Goal: Find specific page/section: Find specific page/section

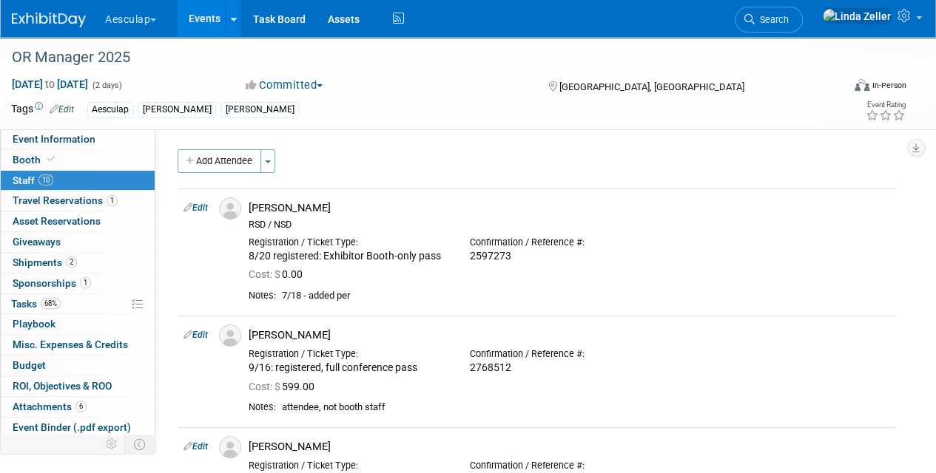
click at [118, 18] on button "Aesculap" at bounding box center [139, 16] width 71 height 33
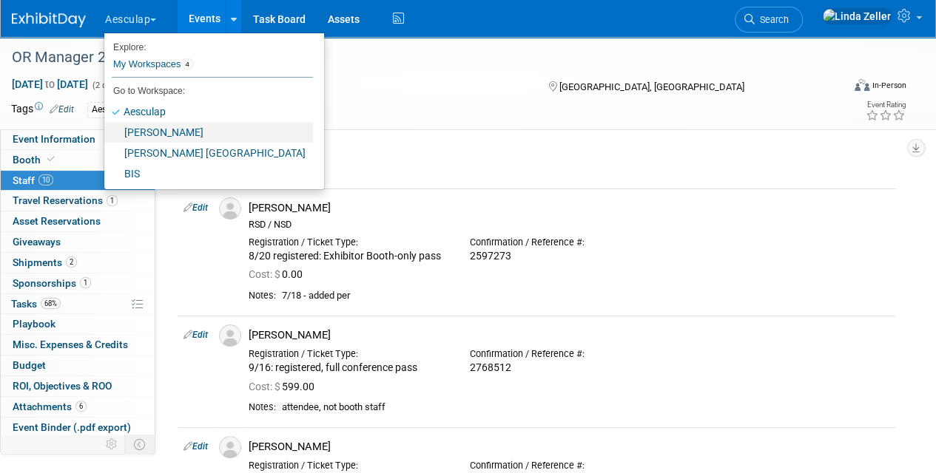
click at [133, 124] on link "[PERSON_NAME]" at bounding box center [208, 132] width 209 height 21
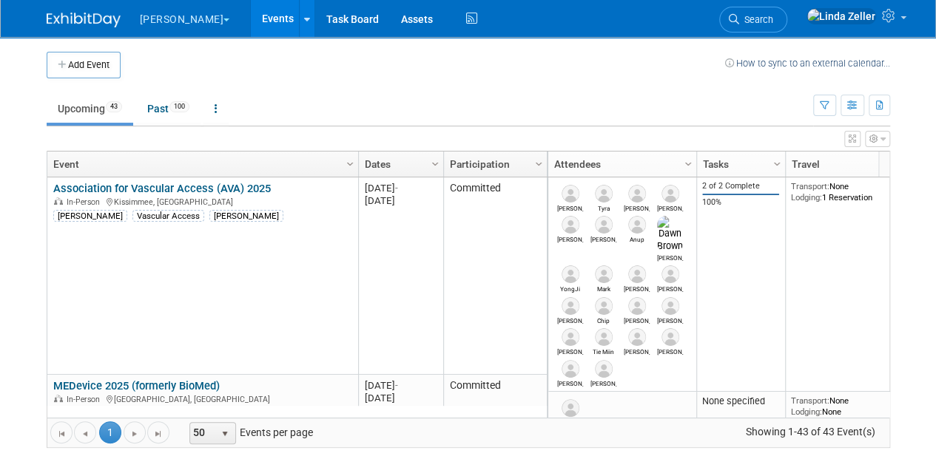
click at [773, 17] on span "Search" at bounding box center [756, 19] width 34 height 11
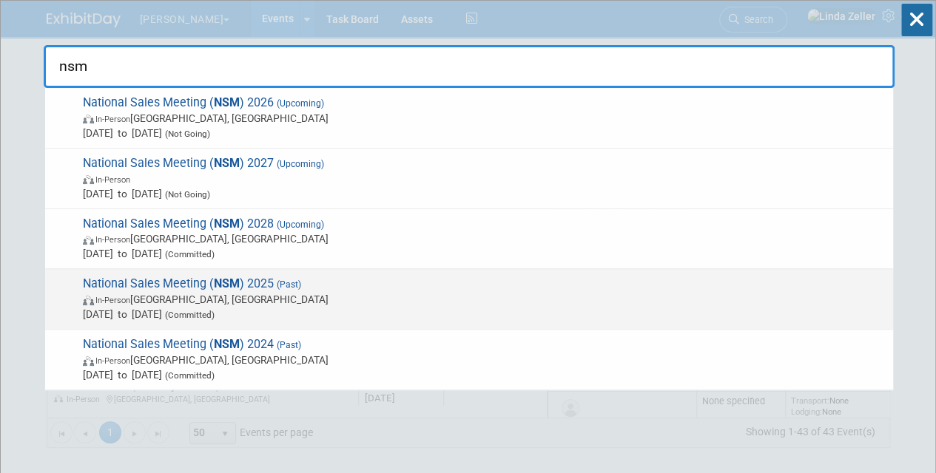
type input "nsm"
click at [143, 292] on span "In-Person Orlando, FL" at bounding box center [484, 299] width 803 height 15
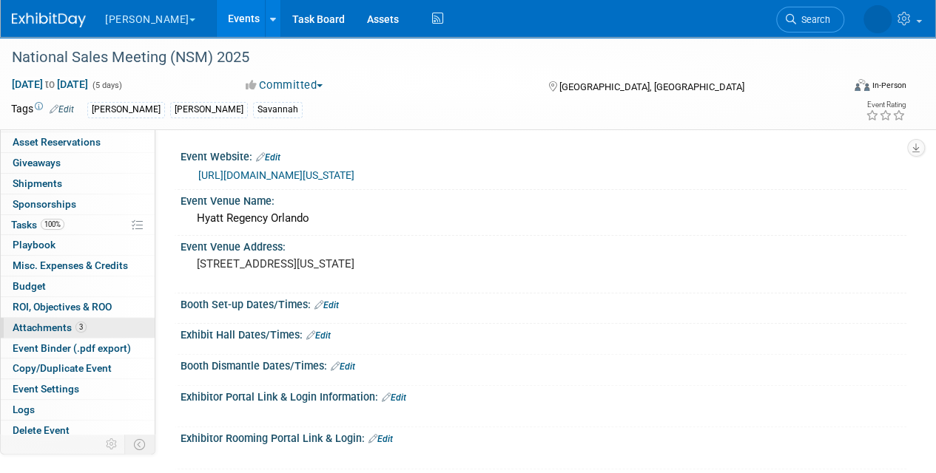
scroll to position [81, 0]
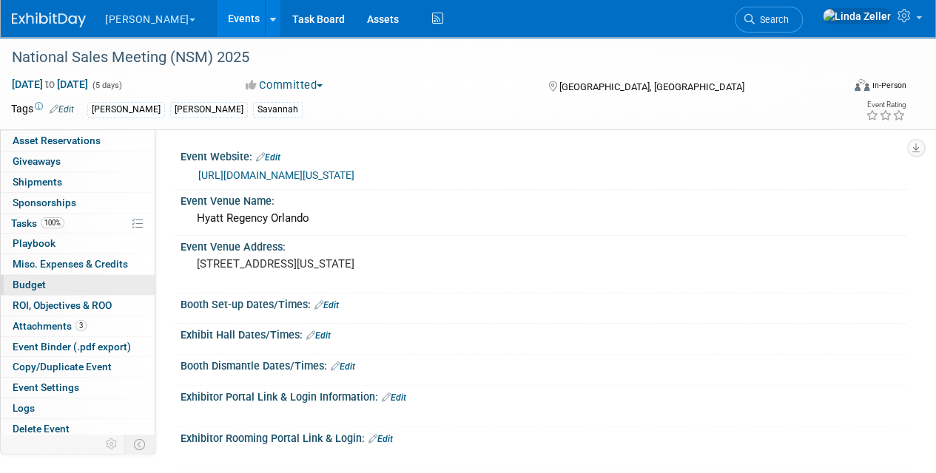
click at [26, 280] on span "Budget" at bounding box center [29, 285] width 33 height 12
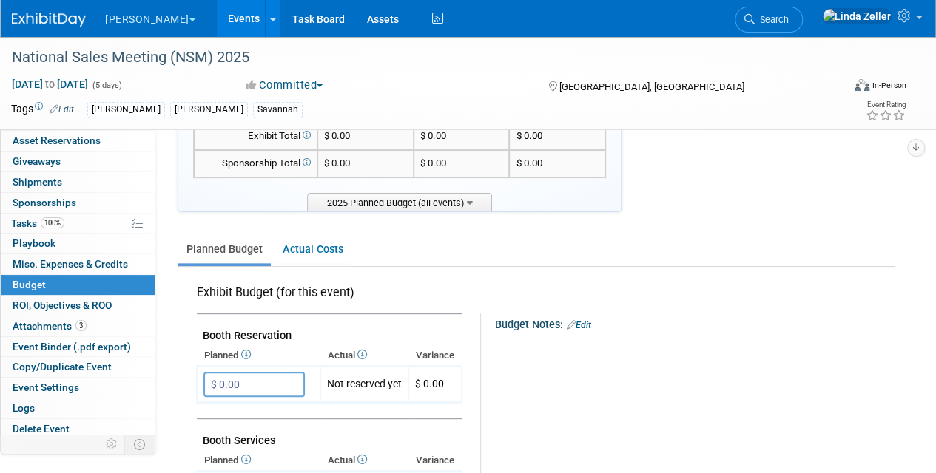
scroll to position [0, 0]
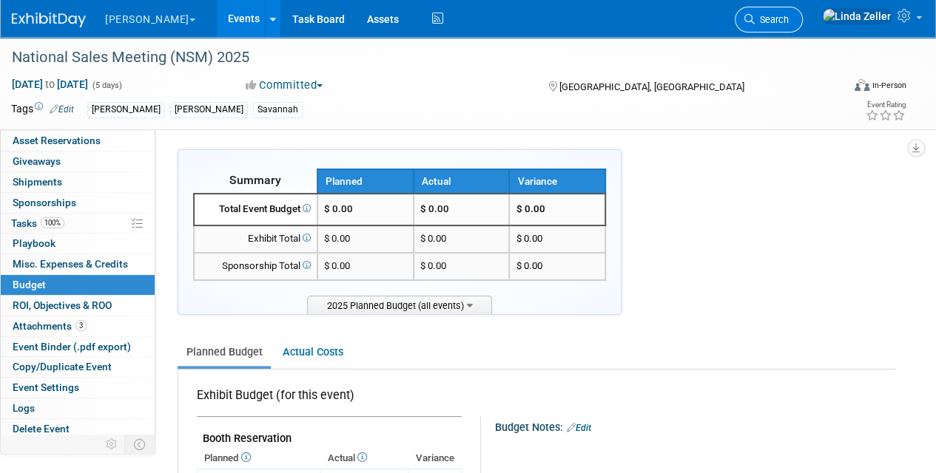
click at [788, 16] on span "Search" at bounding box center [771, 19] width 34 height 11
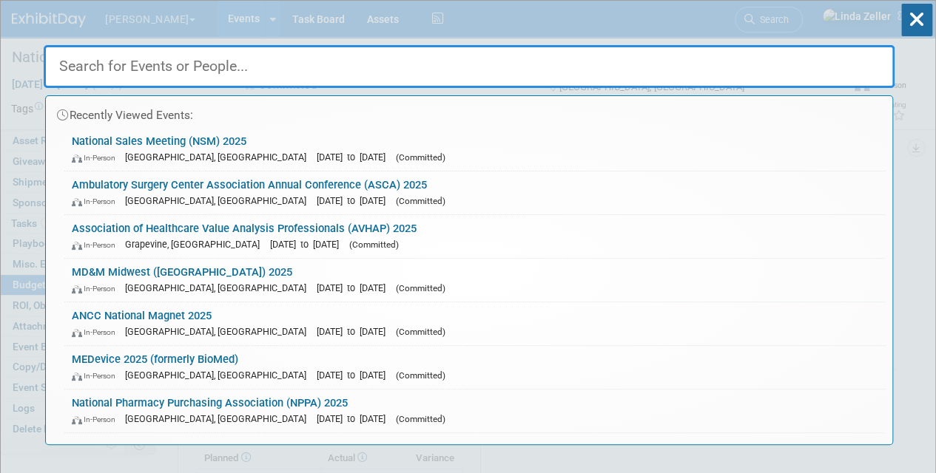
drag, startPoint x: 166, startPoint y: 64, endPoint x: 166, endPoint y: 44, distance: 19.2
click at [166, 61] on input "text" at bounding box center [469, 66] width 851 height 43
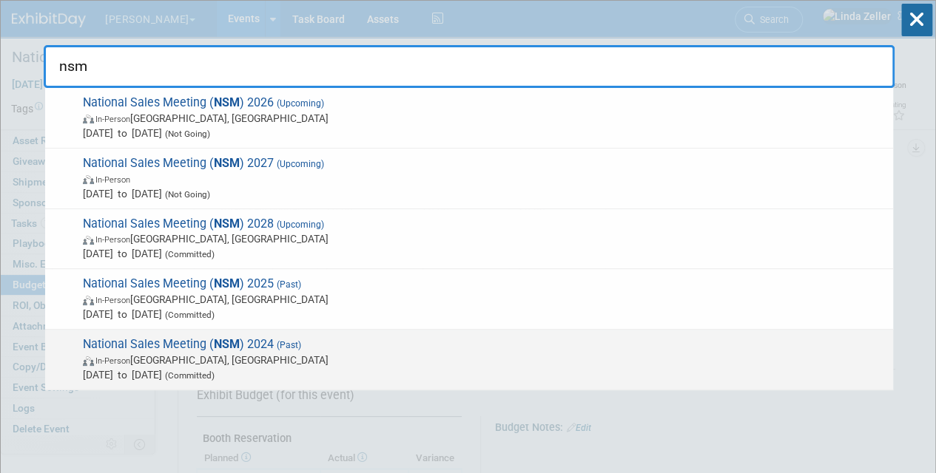
type input "nsm"
click at [117, 353] on span "In-Person Ponte Vedra Beach, FL" at bounding box center [484, 360] width 803 height 15
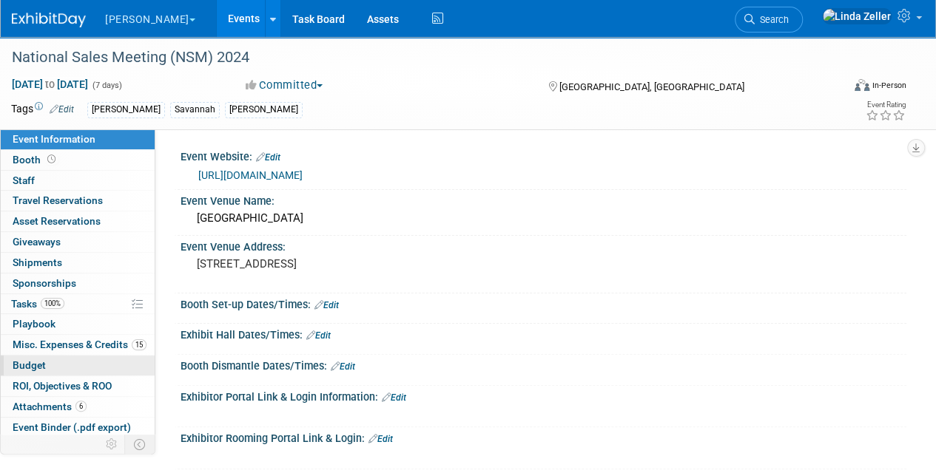
click at [28, 360] on span "Budget" at bounding box center [29, 365] width 33 height 12
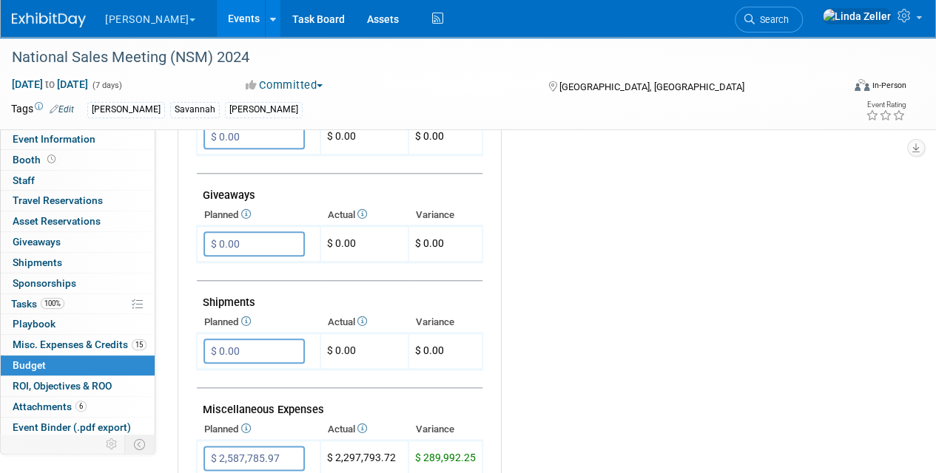
scroll to position [814, 0]
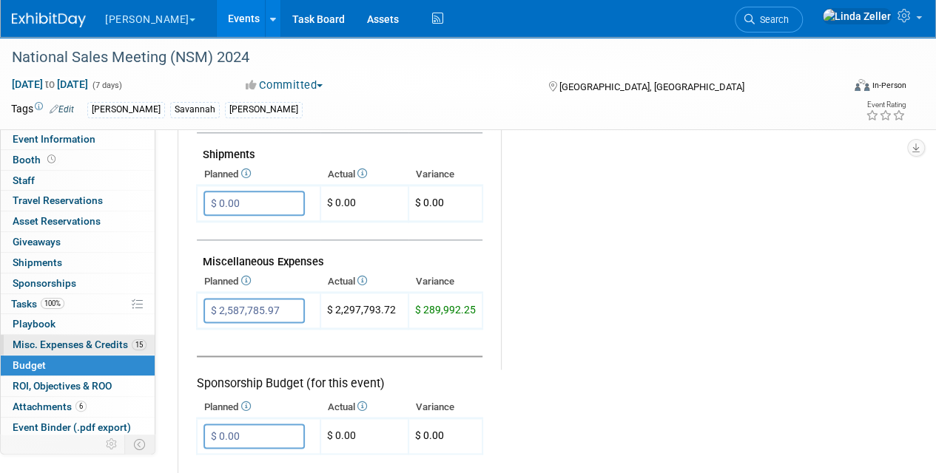
click at [53, 345] on span "Misc. Expenses & Credits 15" at bounding box center [80, 345] width 134 height 12
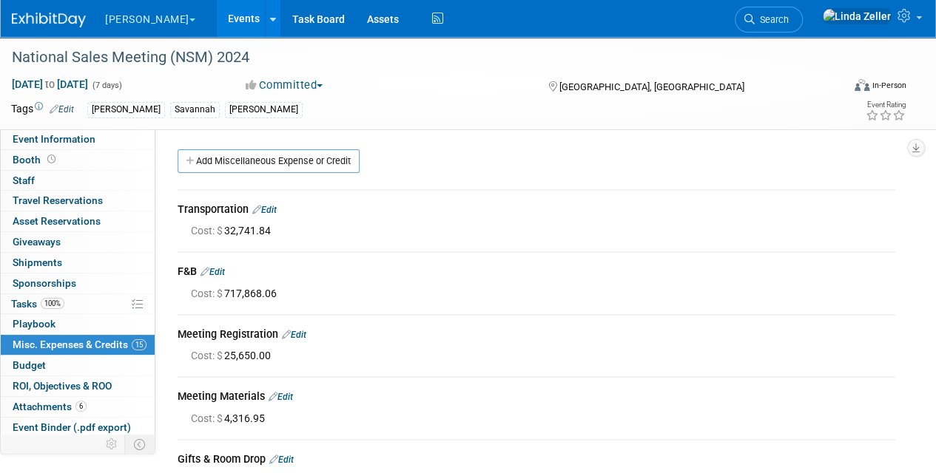
click at [487, 288] on div "Cost: $ 717,868.06" at bounding box center [543, 293] width 704 height 15
click at [20, 356] on link "Budget" at bounding box center [78, 366] width 154 height 20
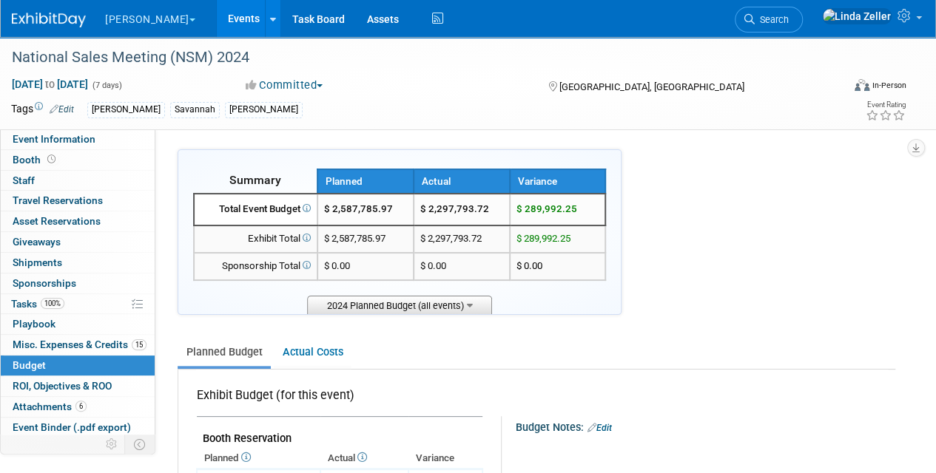
click at [466, 307] on span "2024 Planned Budget (all events)" at bounding box center [399, 305] width 185 height 18
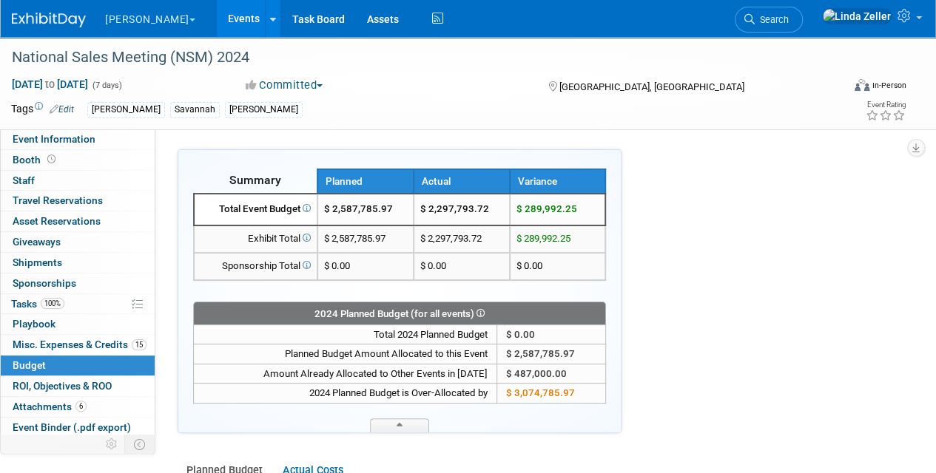
click at [433, 311] on div "2024 Planned Budget (for all events)" at bounding box center [399, 314] width 411 height 18
click at [392, 420] on span at bounding box center [399, 426] width 59 height 14
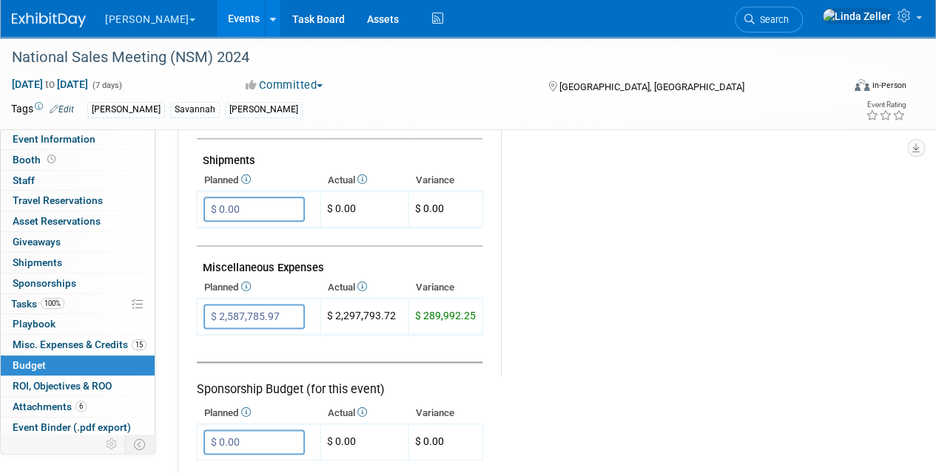
scroll to position [814, 0]
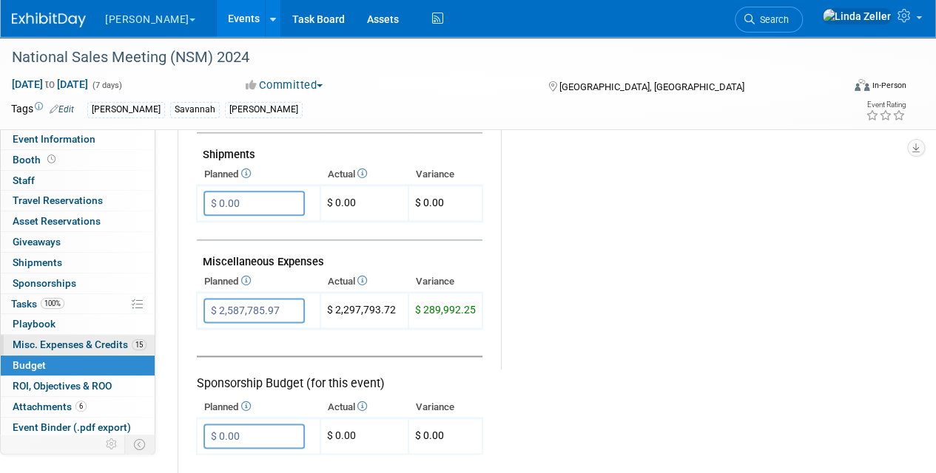
click at [24, 340] on span "Misc. Expenses & Credits 15" at bounding box center [80, 345] width 134 height 12
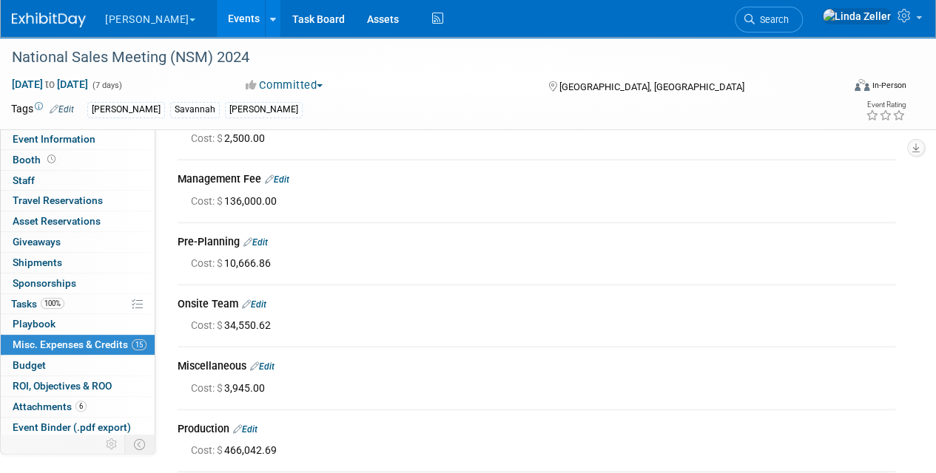
scroll to position [666, 0]
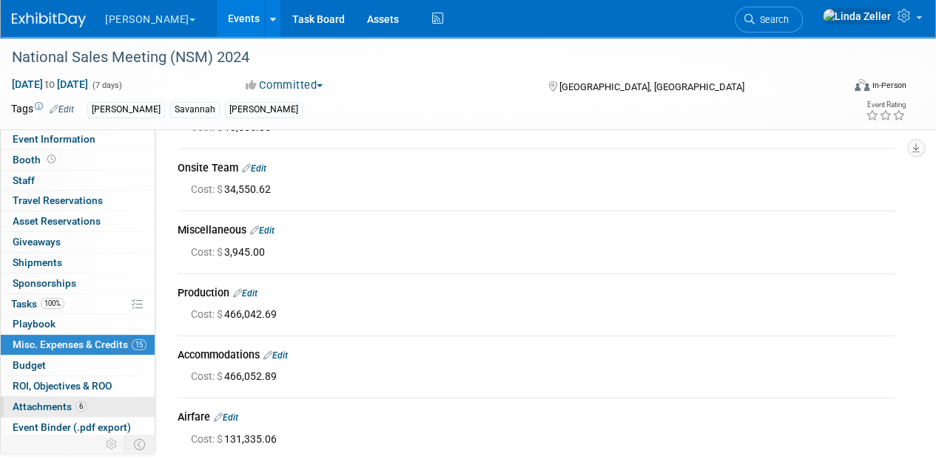
click at [55, 401] on span "Attachments 6" at bounding box center [50, 407] width 74 height 12
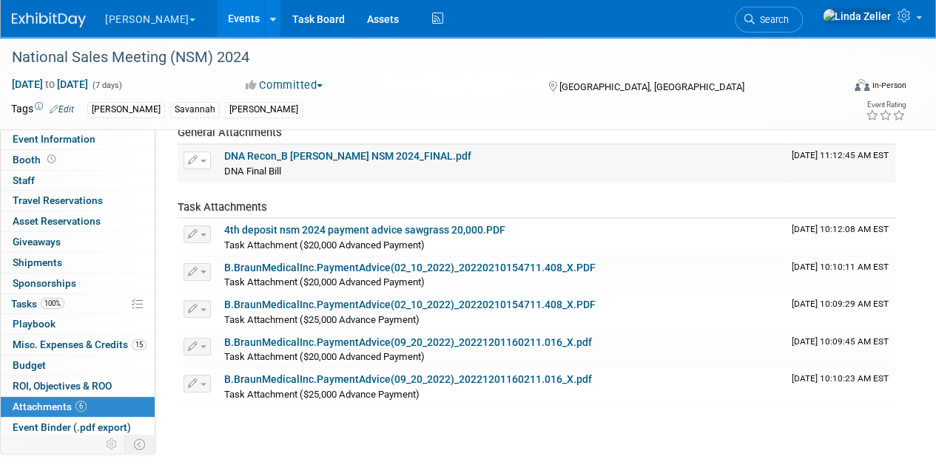
scroll to position [0, 0]
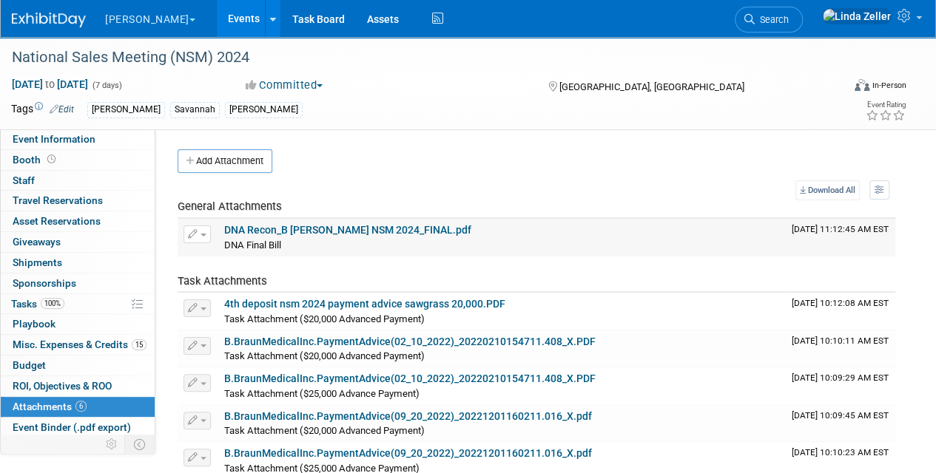
click at [266, 229] on link "DNA Recon_B Braun NSM 2024_FINAL.pdf" at bounding box center [347, 230] width 247 height 12
click at [788, 18] on span "Search" at bounding box center [771, 19] width 34 height 11
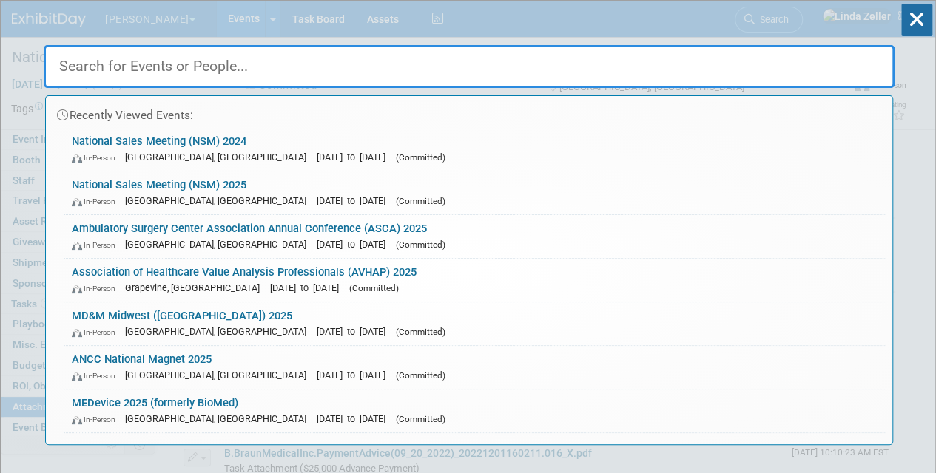
click at [156, 56] on input "text" at bounding box center [469, 66] width 851 height 43
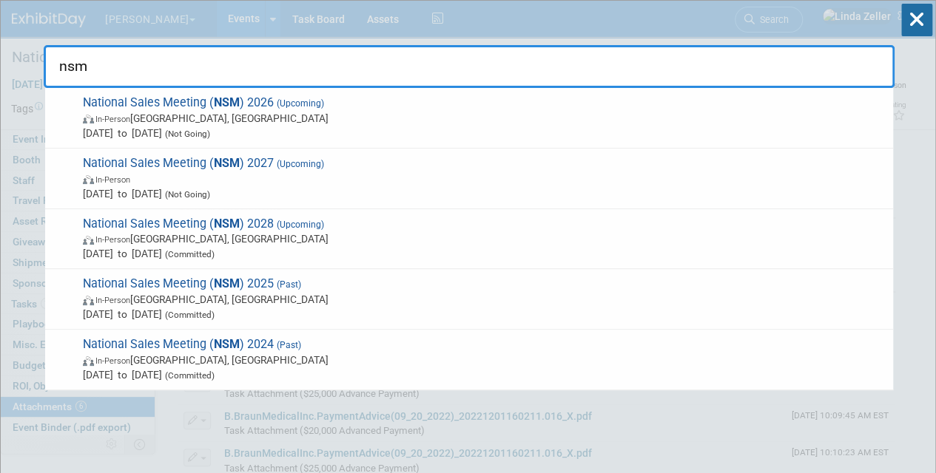
type input "nsm"
click at [550, 18] on div "nsm National Sales Meeting ( NSM ) 2026 (Upcoming) In-Person Frisco, TX Feb 22,…" at bounding box center [469, 44] width 851 height 87
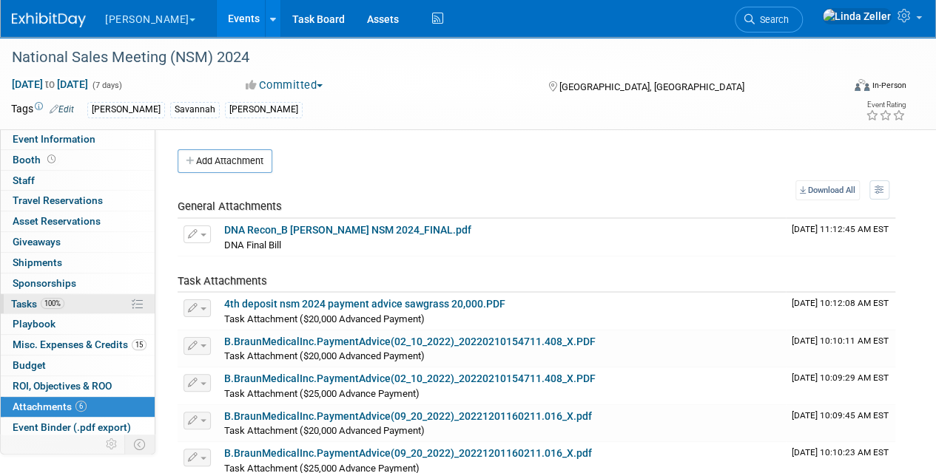
click at [30, 305] on span "Tasks 100%" at bounding box center [37, 304] width 53 height 12
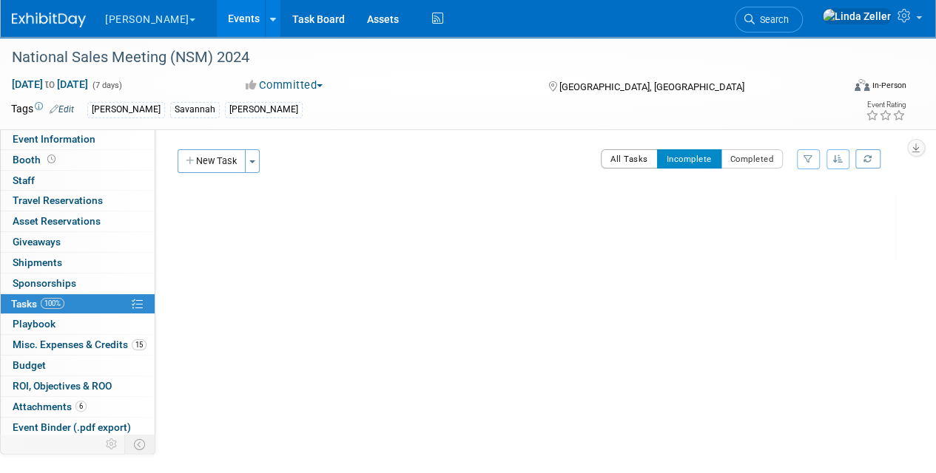
click at [635, 158] on button "All Tasks" at bounding box center [629, 158] width 57 height 19
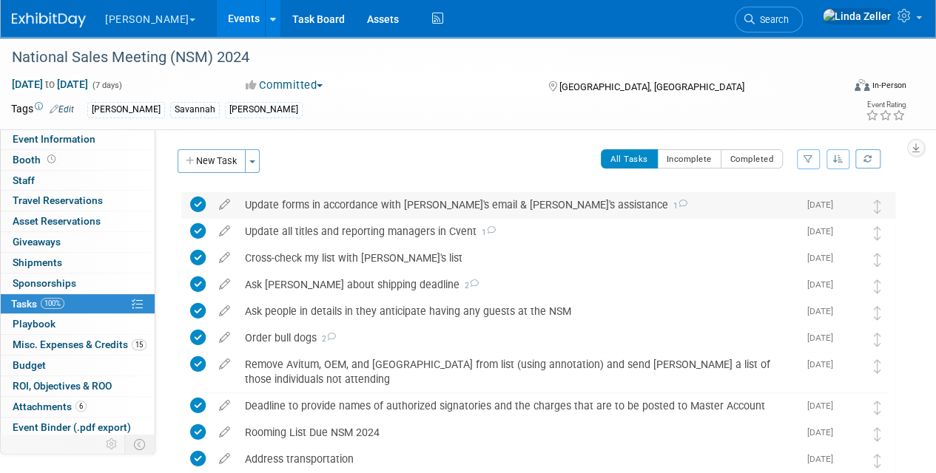
click at [678, 204] on icon at bounding box center [683, 204] width 10 height 8
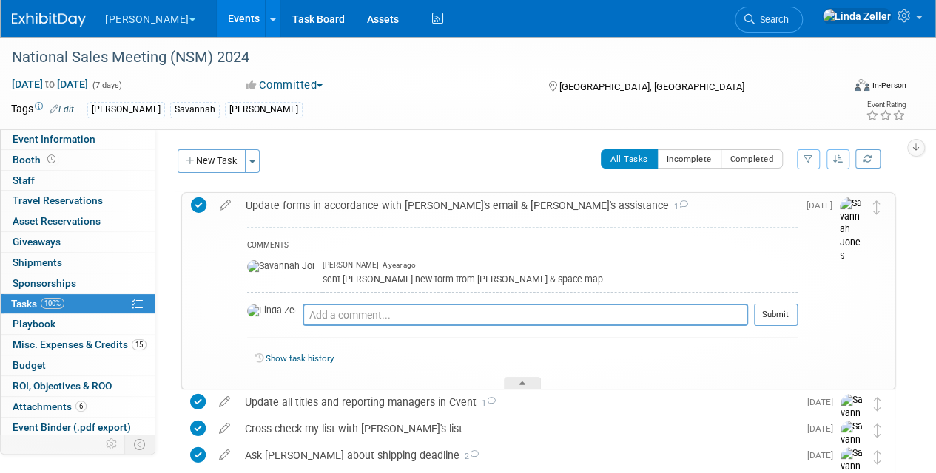
click at [678, 204] on icon at bounding box center [683, 204] width 10 height 8
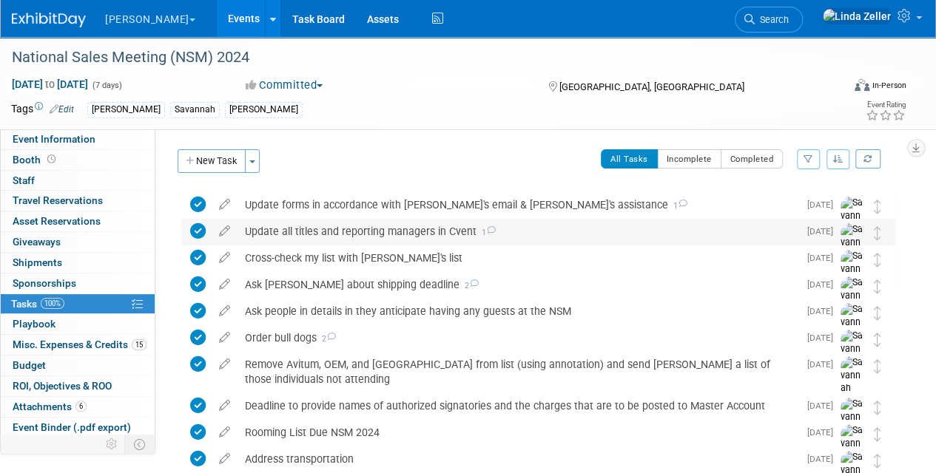
click at [490, 228] on icon at bounding box center [491, 230] width 10 height 8
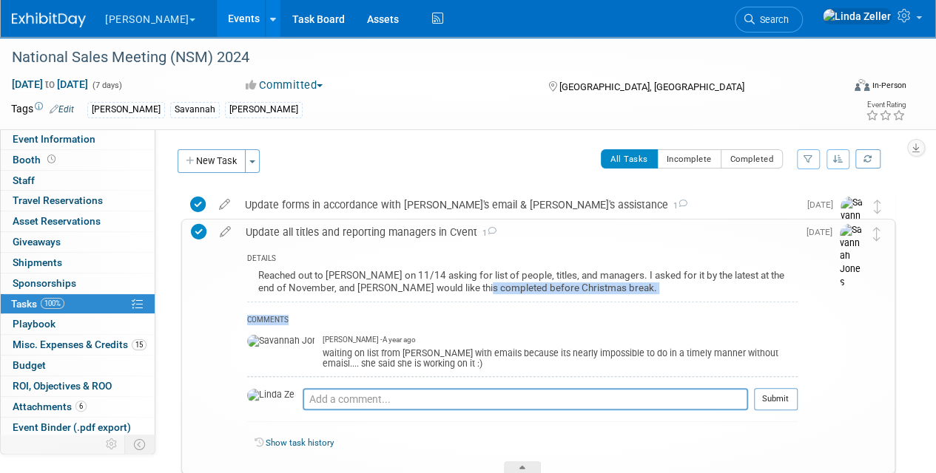
drag, startPoint x: 482, startPoint y: 292, endPoint x: 476, endPoint y: 303, distance: 12.6
click at [476, 303] on div "DETAILS Reached out to Kristin on 11/14 asking for list of people, titles, and …" at bounding box center [517, 359] width 559 height 229
drag, startPoint x: 476, startPoint y: 303, endPoint x: 478, endPoint y: 295, distance: 8.3
click at [478, 295] on div "Reached out to Kristin on 11/14 asking for list of people, titles, and managers…" at bounding box center [522, 283] width 550 height 35
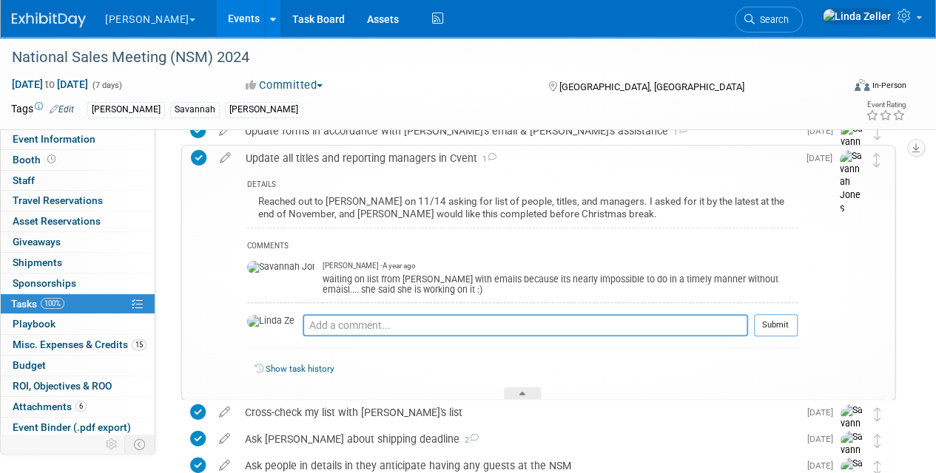
scroll to position [148, 0]
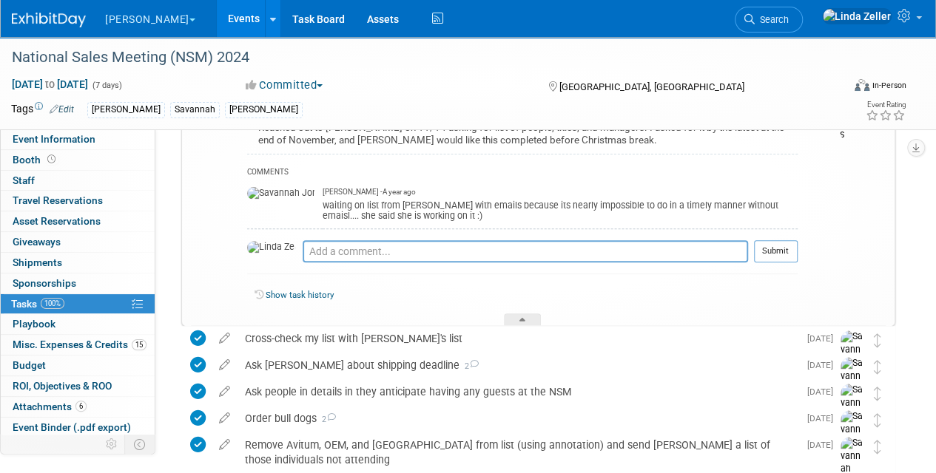
click at [508, 309] on div "Show task history" at bounding box center [522, 298] width 550 height 32
click at [519, 318] on icon at bounding box center [522, 322] width 6 height 9
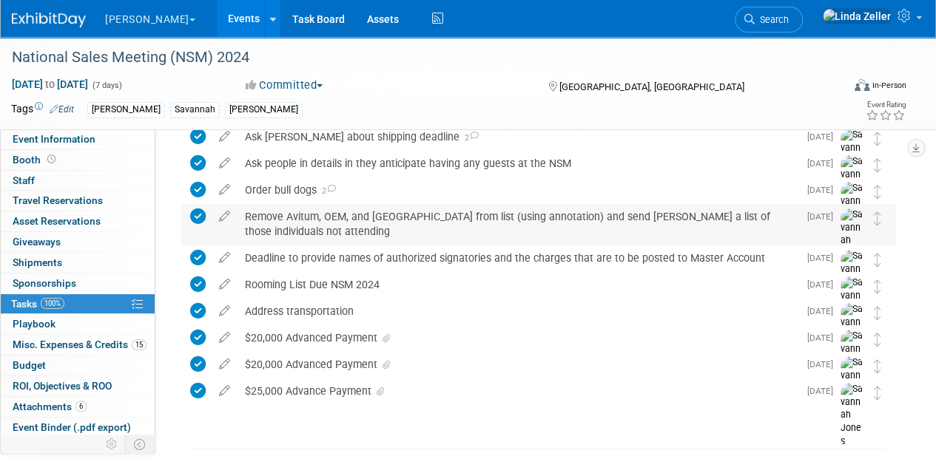
scroll to position [74, 0]
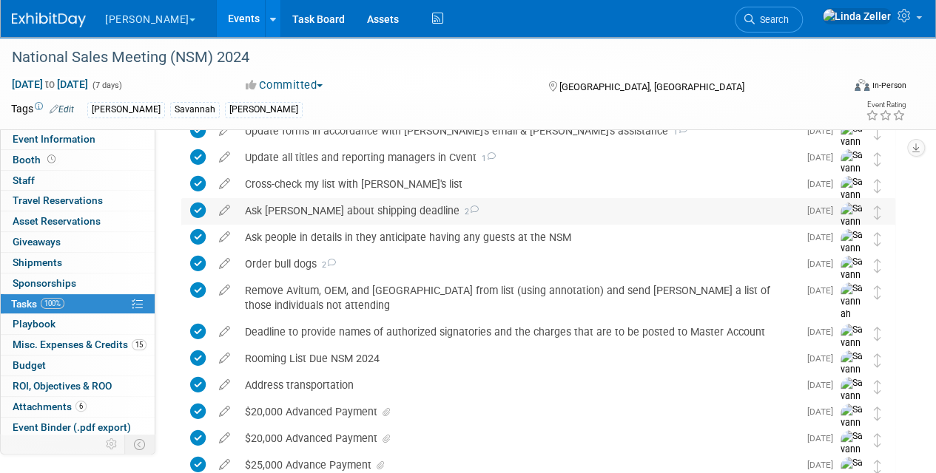
click at [459, 212] on span "2" at bounding box center [468, 212] width 19 height 10
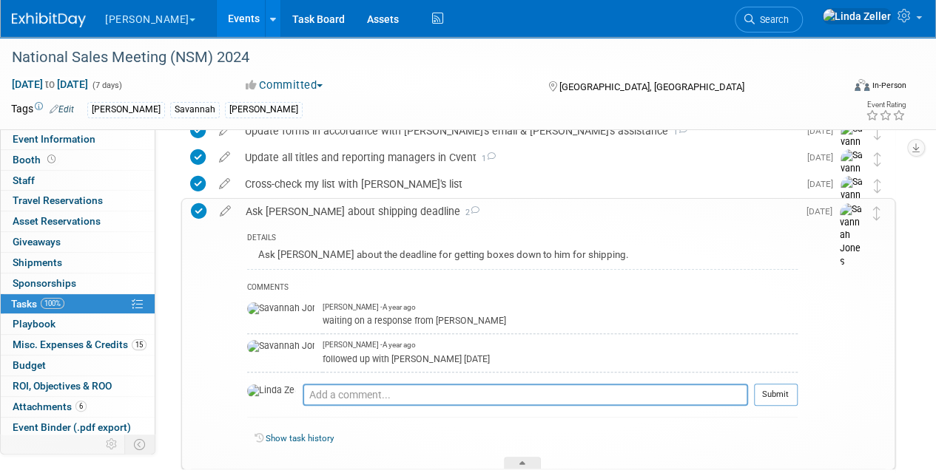
click at [460, 212] on span "2" at bounding box center [469, 213] width 19 height 10
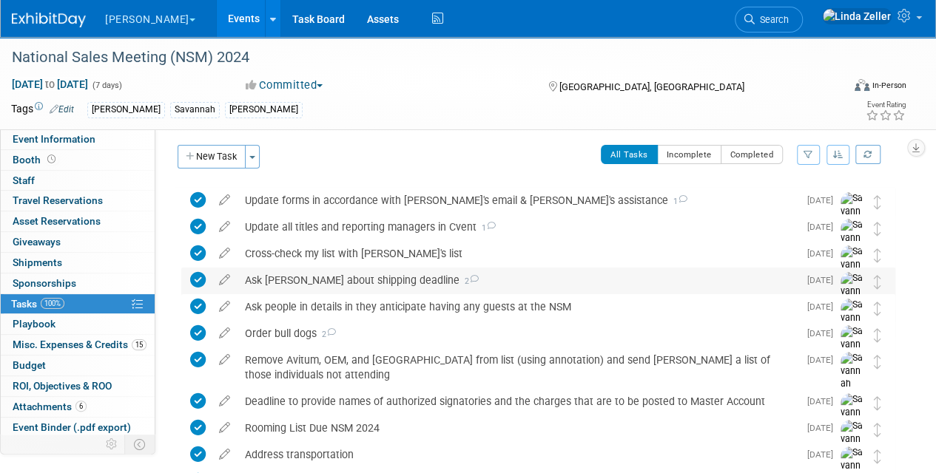
scroll to position [0, 0]
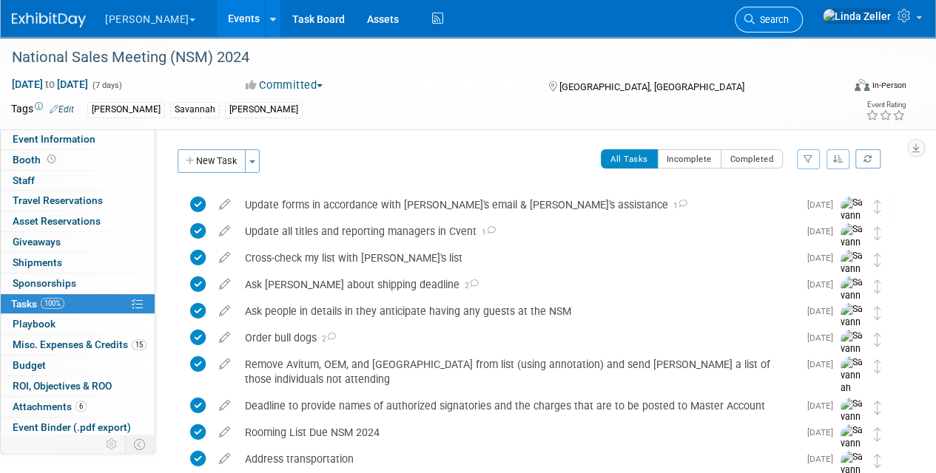
click at [788, 20] on span "Search" at bounding box center [771, 19] width 34 height 11
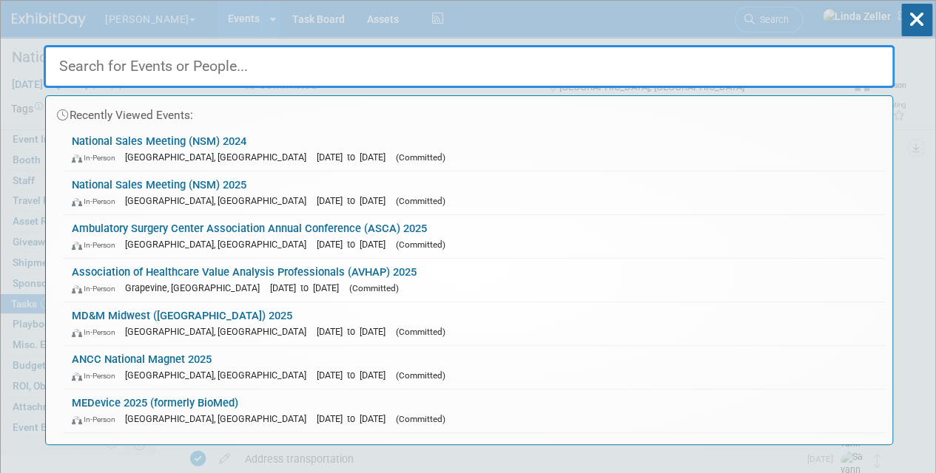
drag, startPoint x: 78, startPoint y: 69, endPoint x: 71, endPoint y: 41, distance: 29.1
click at [77, 64] on input "text" at bounding box center [469, 66] width 851 height 43
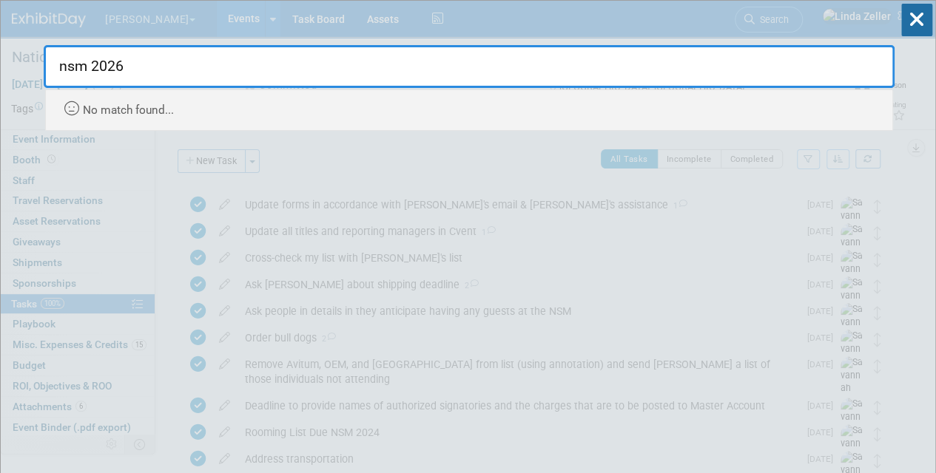
drag, startPoint x: 90, startPoint y: 63, endPoint x: 42, endPoint y: 61, distance: 48.1
type input "2026"
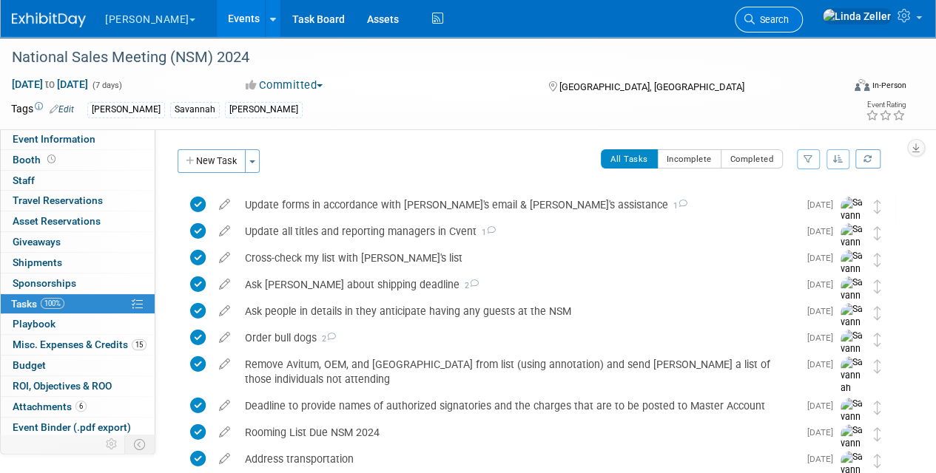
click at [788, 16] on span "Search" at bounding box center [771, 19] width 34 height 11
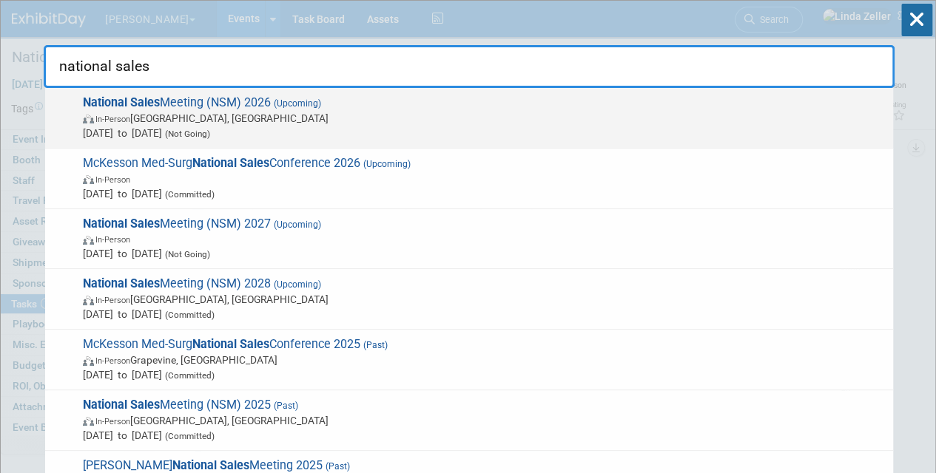
type input "national sales"
click at [158, 120] on span "In-Person Frisco, TX" at bounding box center [484, 118] width 803 height 15
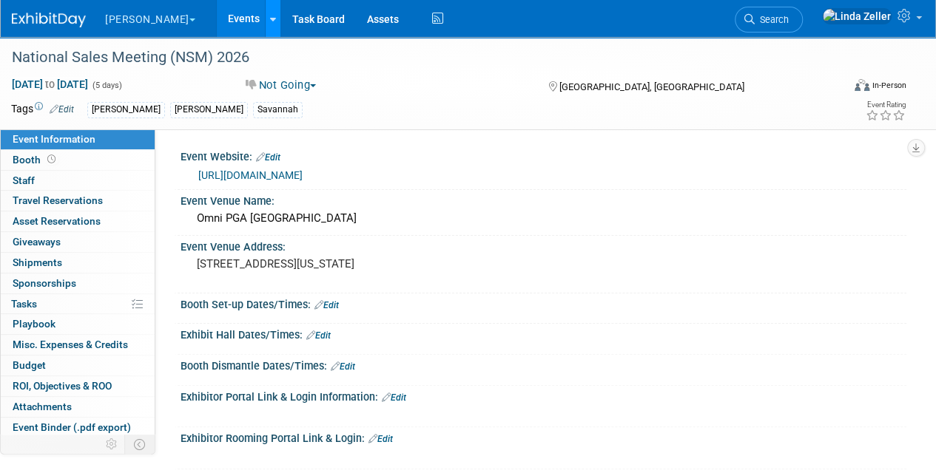
click at [270, 24] on div at bounding box center [273, 18] width 6 height 15
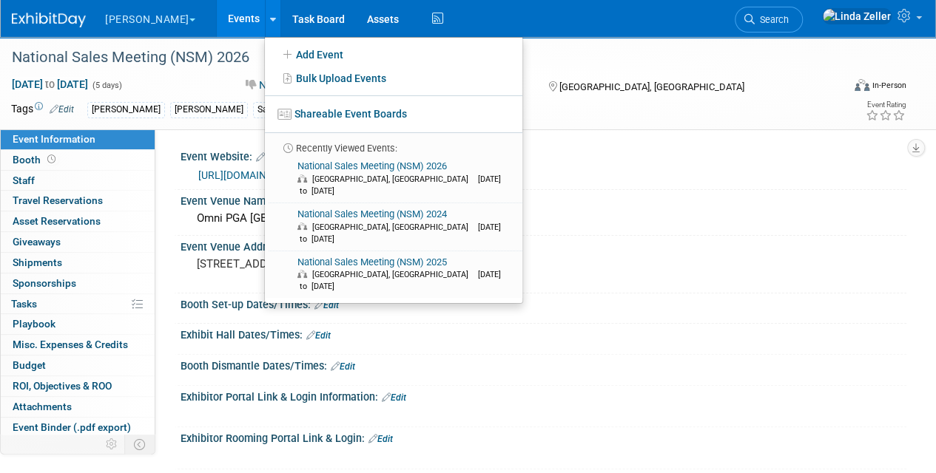
click at [217, 12] on link "Events" at bounding box center [244, 18] width 54 height 37
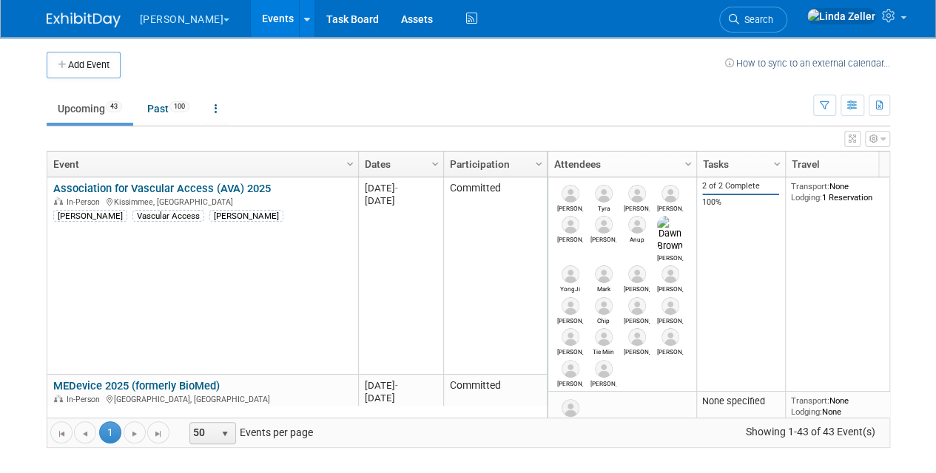
click at [251, 21] on link "Events" at bounding box center [278, 18] width 54 height 37
click at [773, 15] on span "Search" at bounding box center [756, 19] width 34 height 11
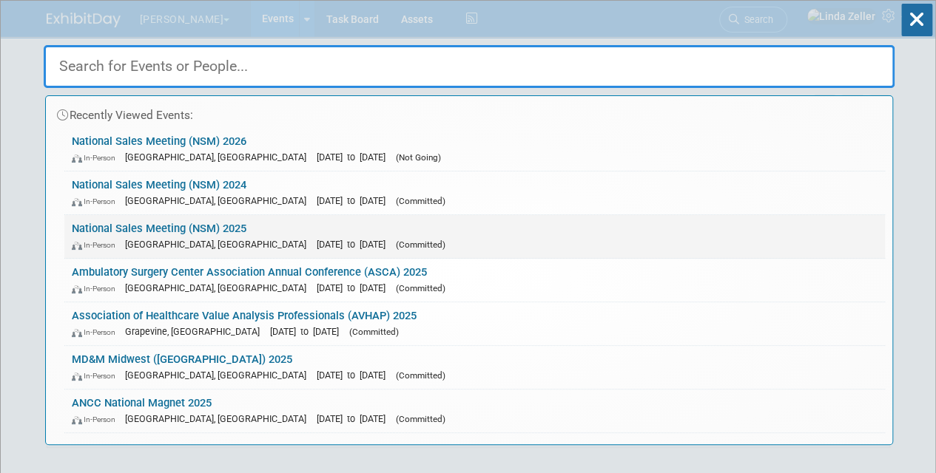
click at [179, 230] on link "National Sales Meeting (NSM) 2025 In-Person Orlando, FL Feb 23, 2025 to Feb 27,…" at bounding box center [474, 236] width 820 height 43
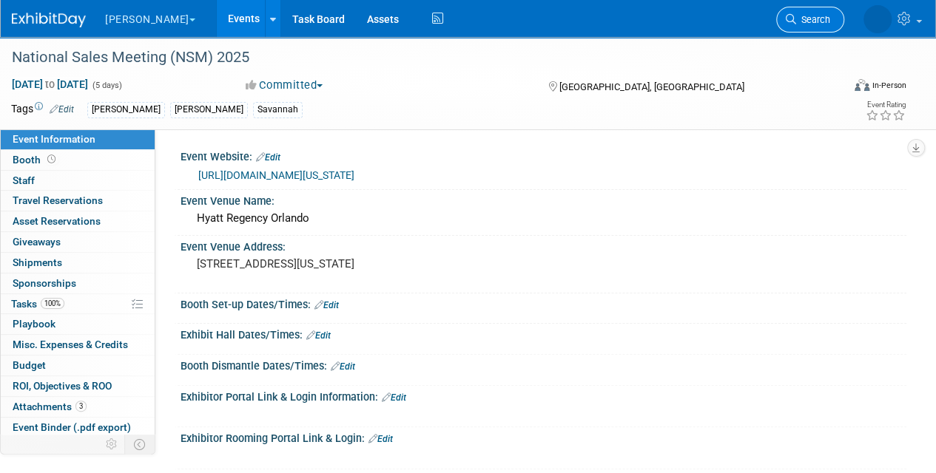
click at [815, 21] on span "Search" at bounding box center [813, 19] width 34 height 11
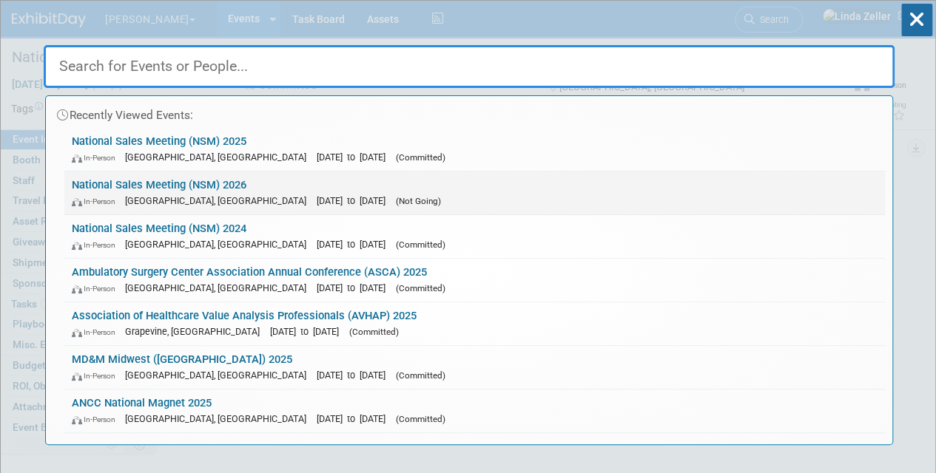
click at [170, 183] on link "National Sales Meeting (NSM) 2026 In-Person Frisco, TX Feb 22, 2026 to Feb 26, …" at bounding box center [474, 193] width 820 height 43
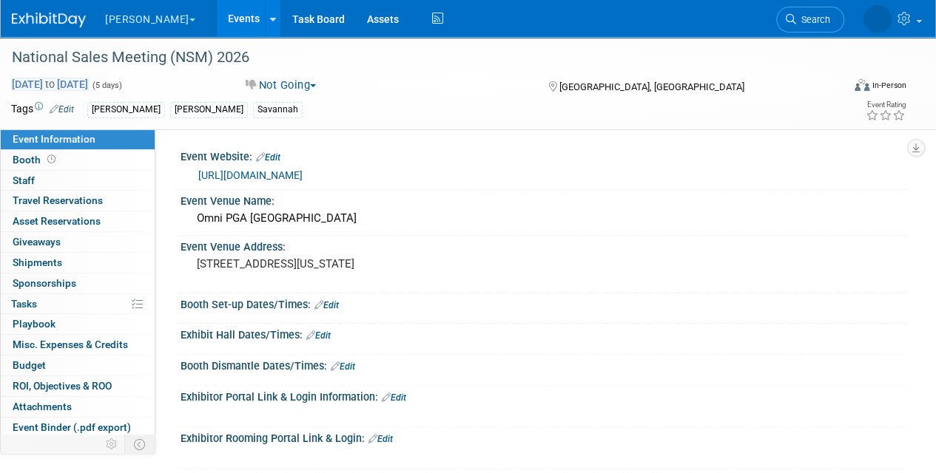
click at [89, 81] on span "[DATE] to [DATE]" at bounding box center [50, 84] width 78 height 13
select select "1"
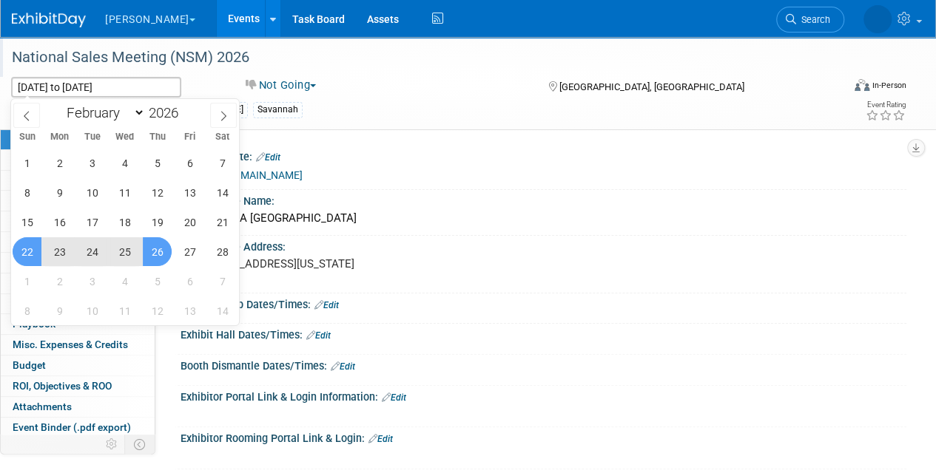
click at [416, 75] on div "National Sales Meeting (NSM) 2026" at bounding box center [420, 57] width 841 height 40
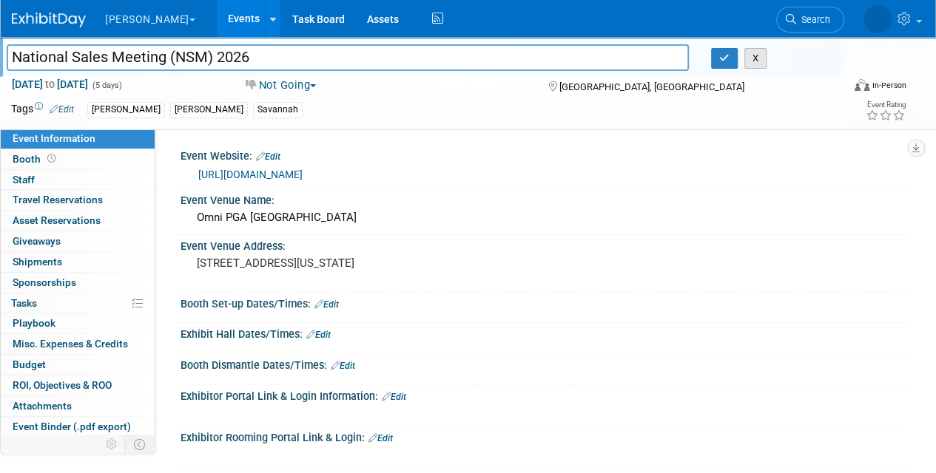
click at [757, 61] on button "X" at bounding box center [755, 58] width 23 height 21
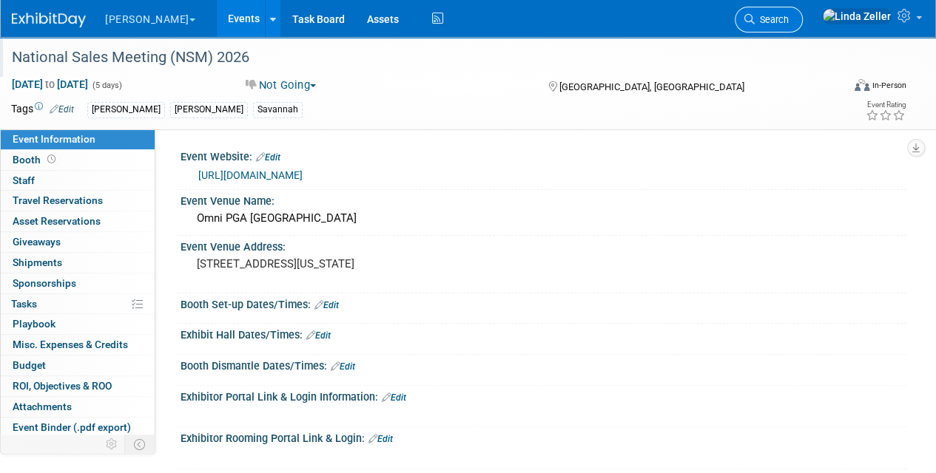
click at [788, 21] on span "Search" at bounding box center [771, 19] width 34 height 11
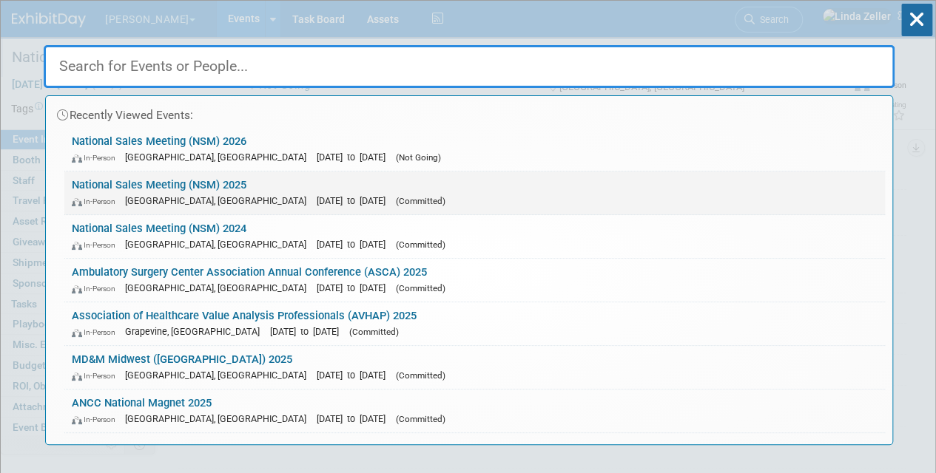
click at [186, 188] on link "National Sales Meeting (NSM) 2025 In-Person Orlando, FL Feb 23, 2025 to Feb 27,…" at bounding box center [474, 193] width 820 height 43
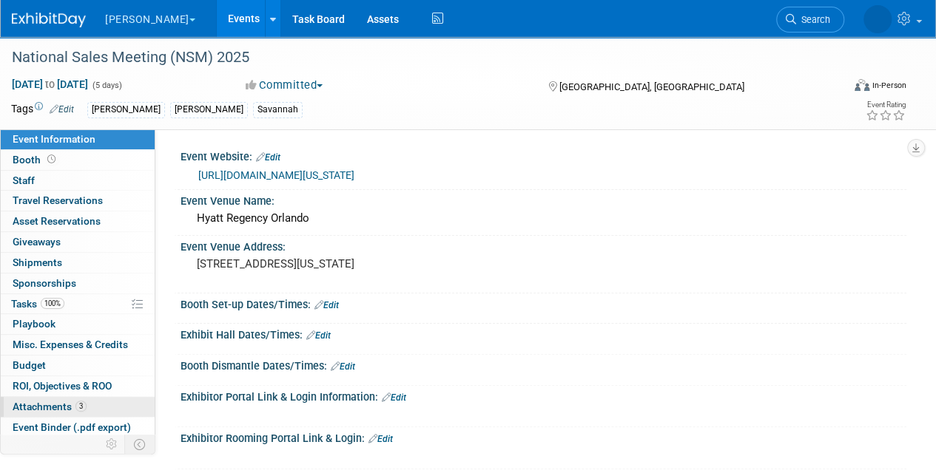
click at [54, 406] on span "Attachments 3" at bounding box center [50, 407] width 74 height 12
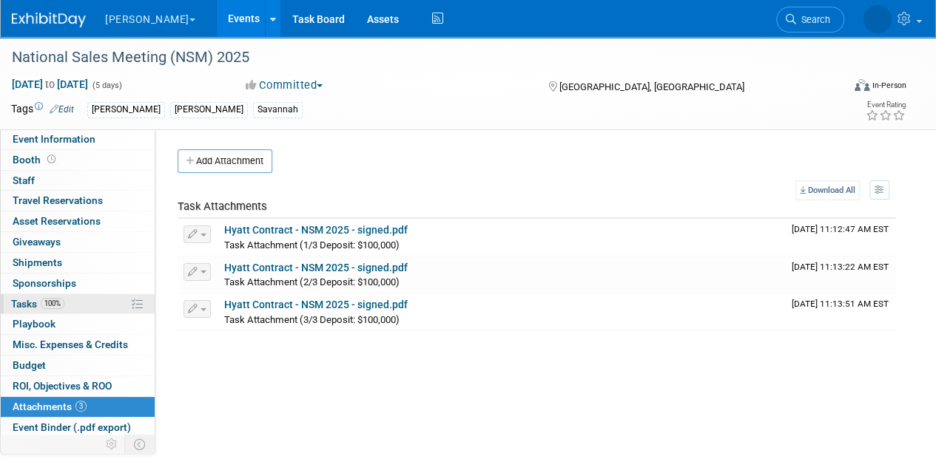
click at [34, 303] on span "Tasks 100%" at bounding box center [37, 304] width 53 height 12
